Goal: Information Seeking & Learning: Learn about a topic

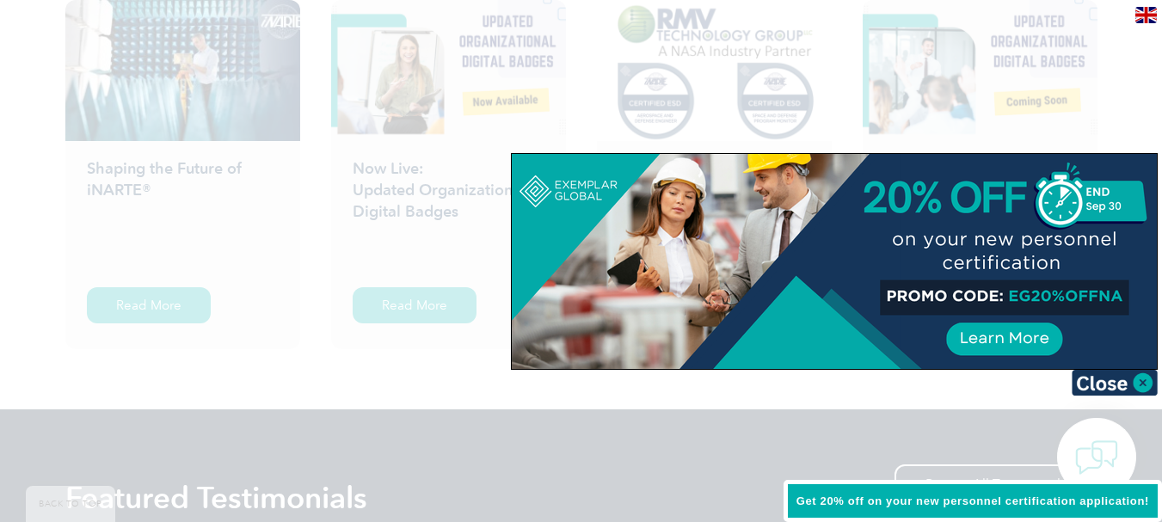
scroll to position [2924, 0]
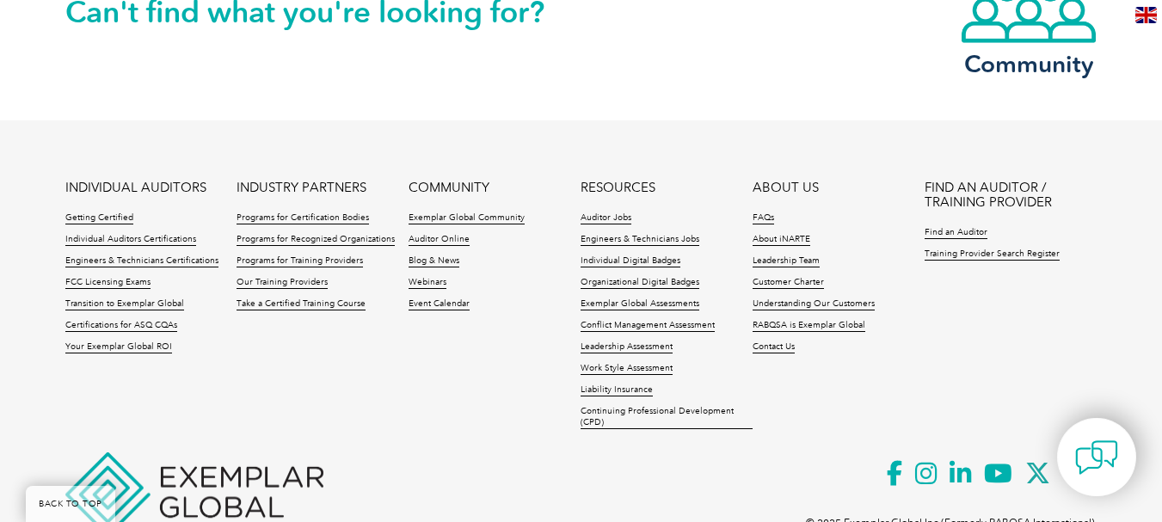
scroll to position [1649, 0]
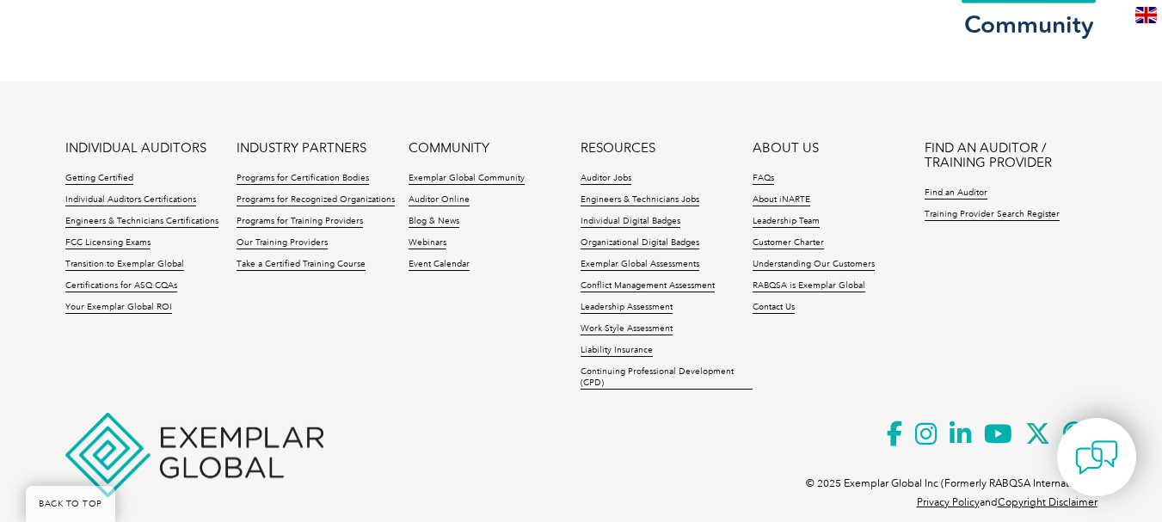
scroll to position [4189, 0]
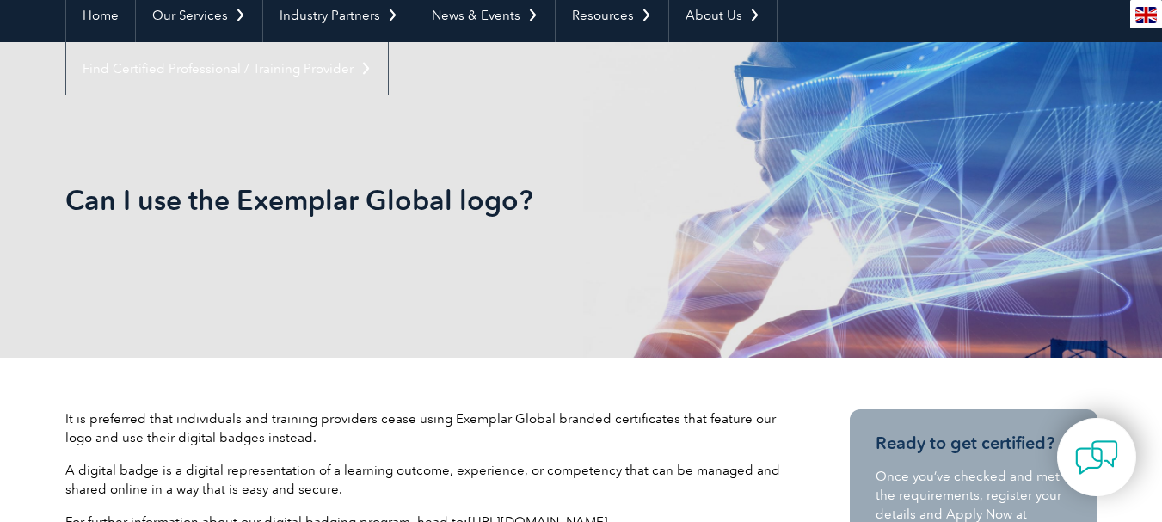
scroll to position [458, 0]
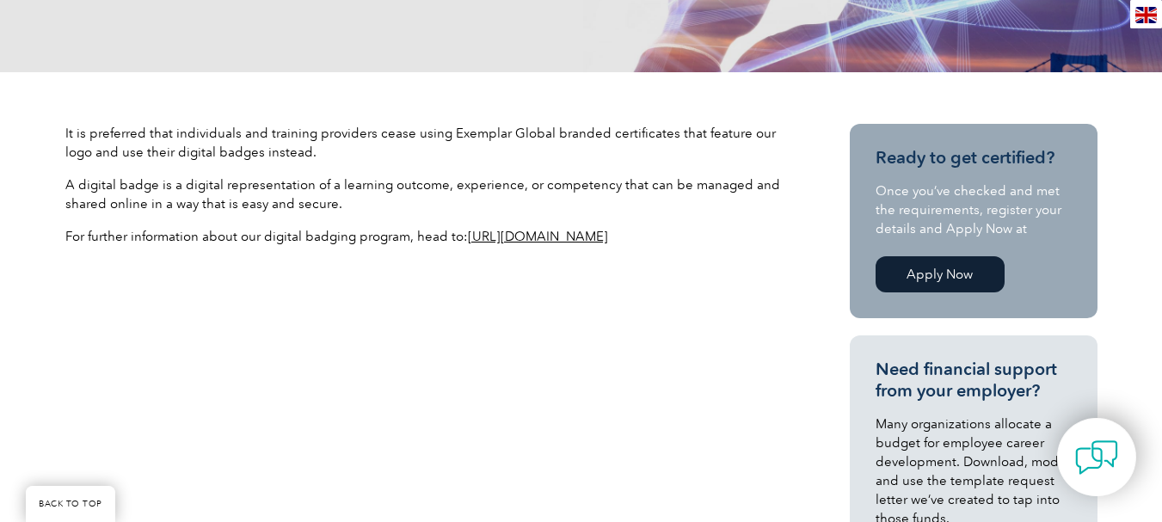
click at [536, 237] on link "https://exemplarglobal.org/digital-badging/" at bounding box center [538, 236] width 140 height 15
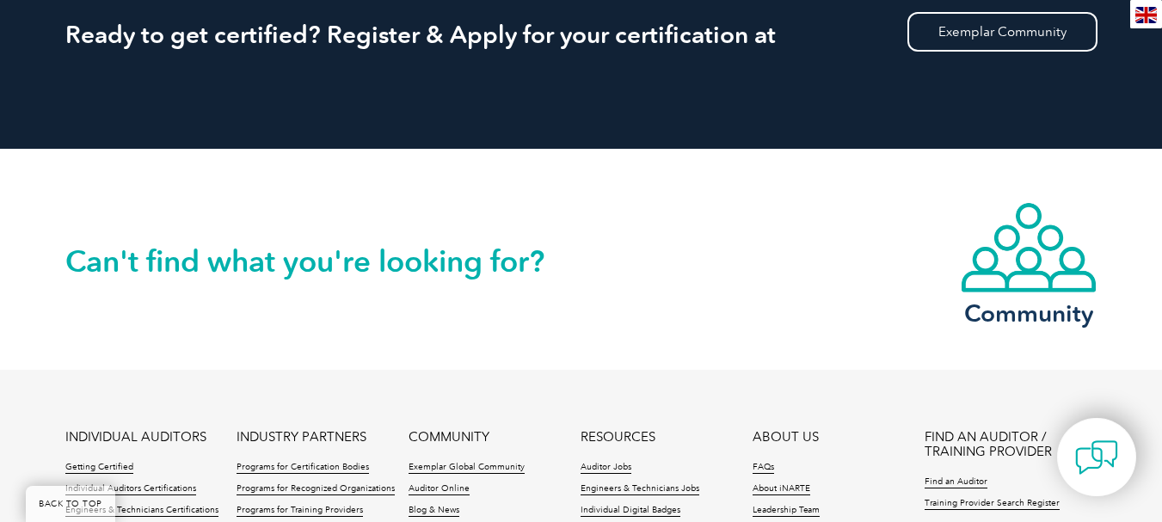
scroll to position [4013, 0]
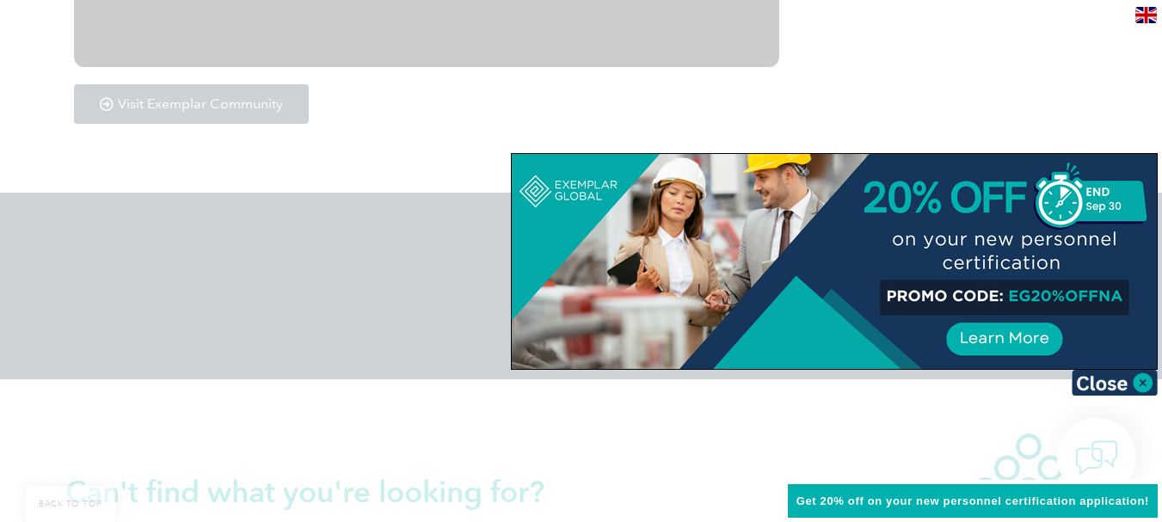
scroll to position [3095, 0]
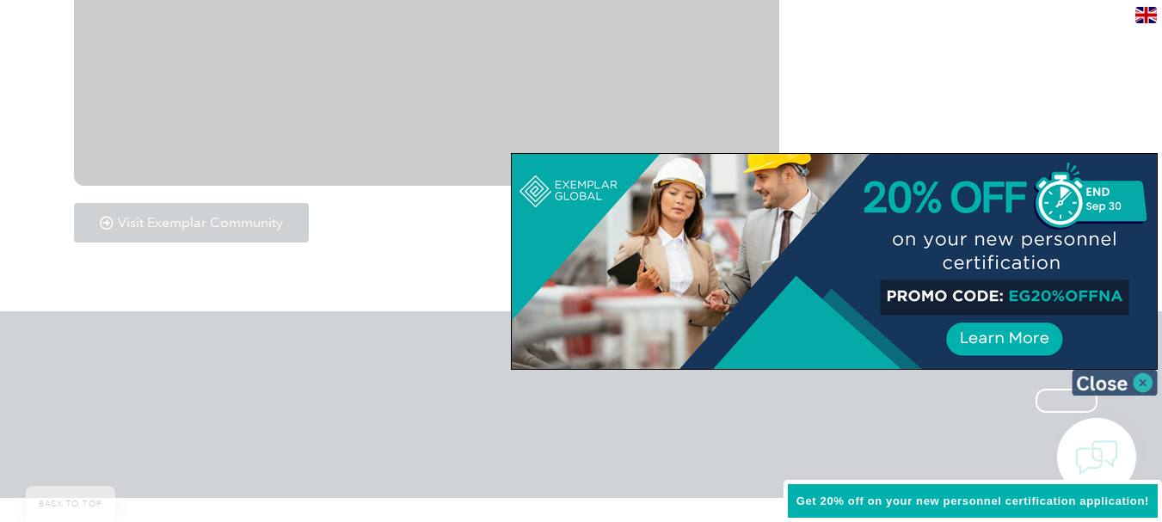
click at [1126, 378] on img at bounding box center [1114, 383] width 86 height 26
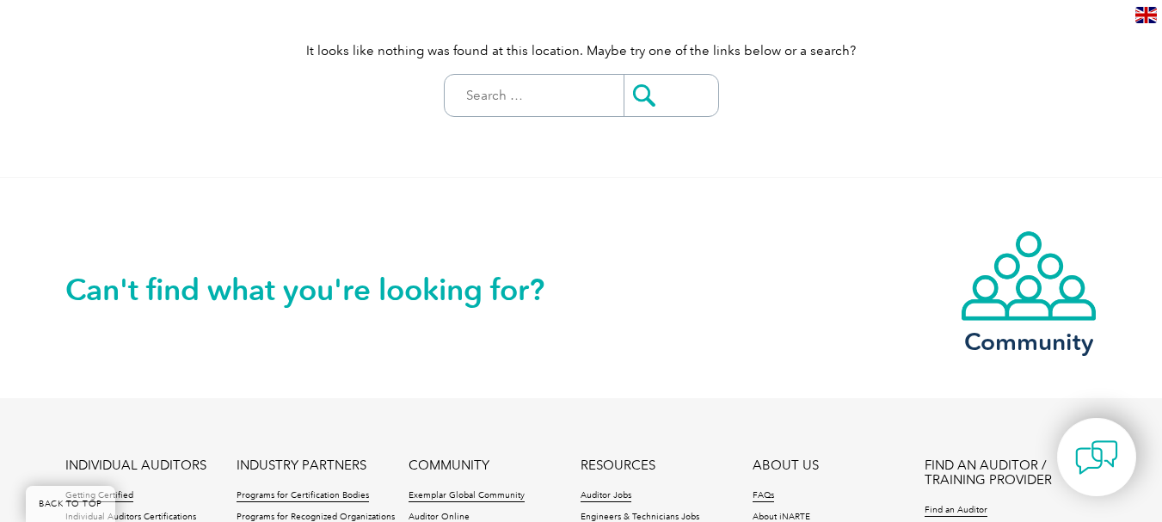
scroll to position [283, 0]
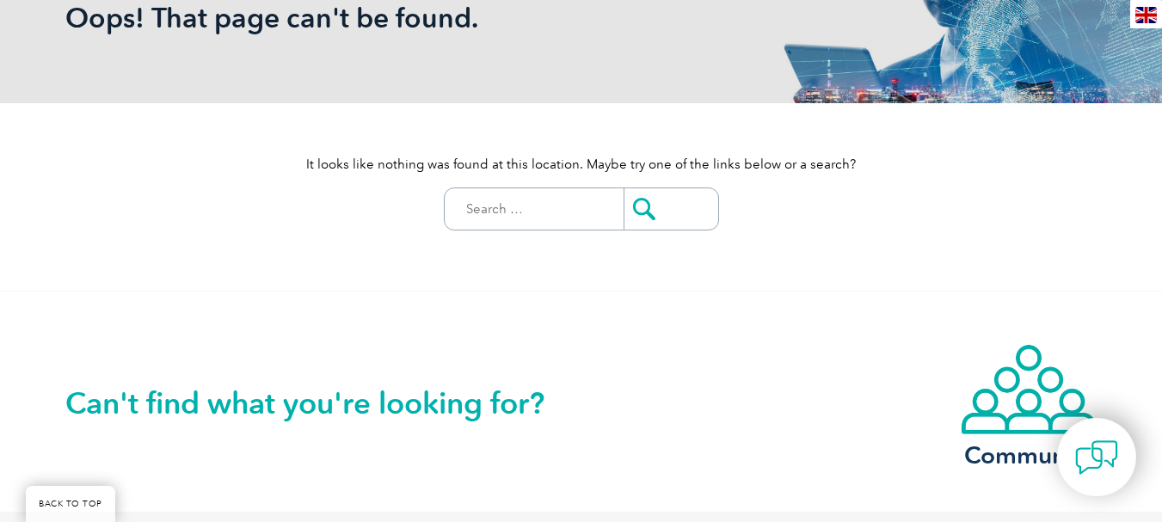
click at [253, 323] on div "Can't find what you're looking for? Community" at bounding box center [581, 401] width 1032 height 220
